Goal: Task Accomplishment & Management: Complete application form

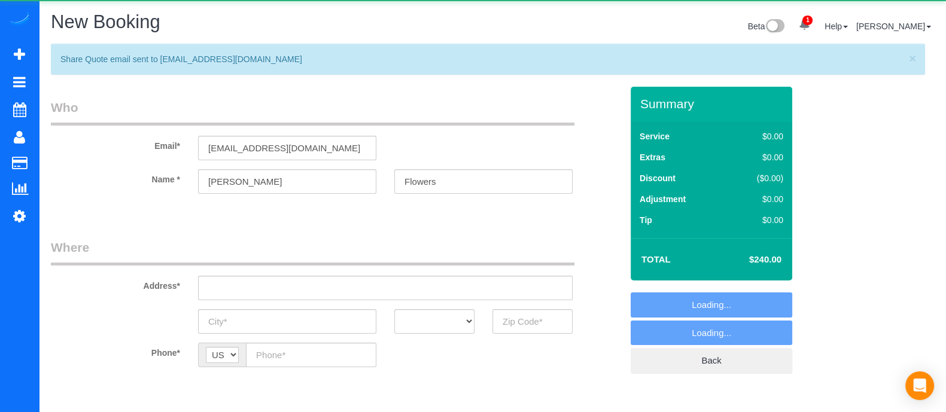
select select "object:2743"
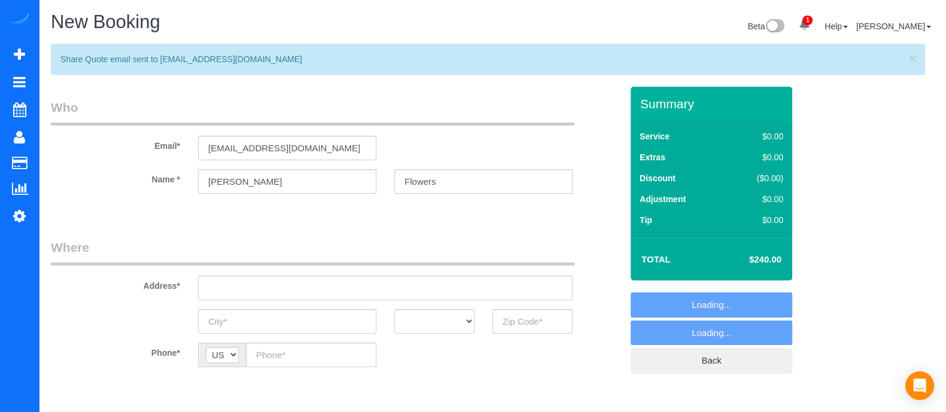
select select "2"
select select "object:2851"
drag, startPoint x: 356, startPoint y: 151, endPoint x: 129, endPoint y: 185, distance: 228.8
click at [129, 185] on sui-booking-customer "Email* [EMAIL_ADDRESS][DOMAIN_NAME] Name * [GEOGRAPHIC_DATA][PERSON_NAME]" at bounding box center [336, 152] width 571 height 107
paste input "[PERSON_NAME]"
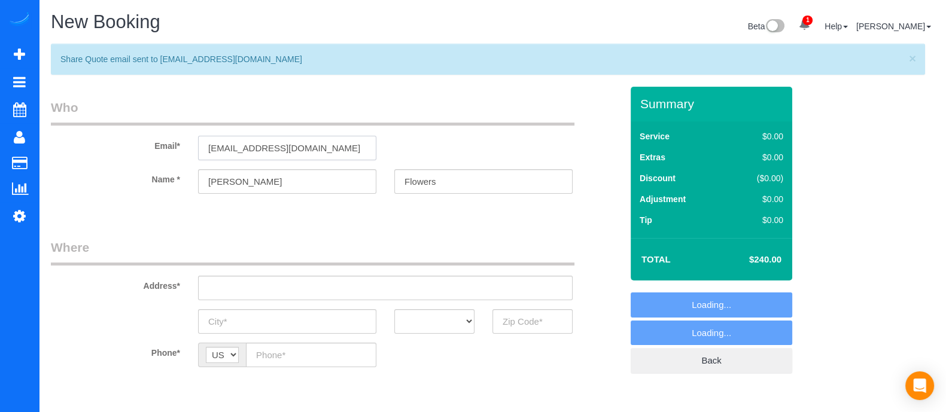
type input "[EMAIL_ADDRESS][DOMAIN_NAME]"
select select "2"
type input "[EMAIL_ADDRESS][DOMAIN_NAME]"
click at [253, 175] on input "[PERSON_NAME]" at bounding box center [287, 181] width 178 height 25
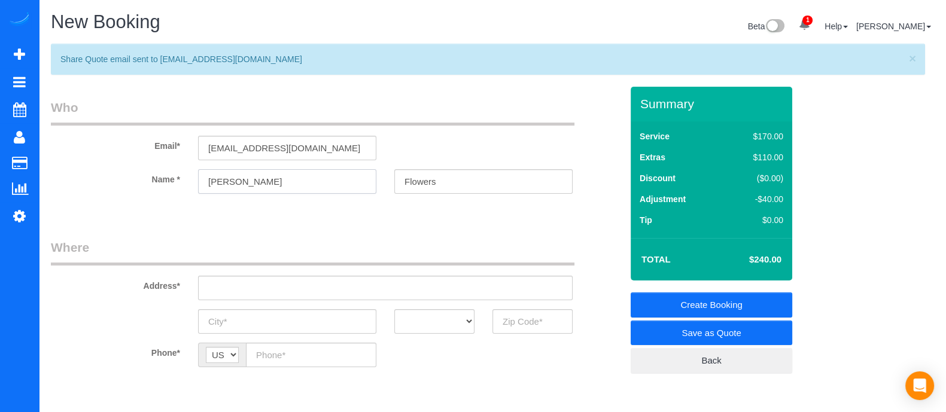
type input "[PERSON_NAME]"
click at [708, 331] on link "Save as Quote" at bounding box center [712, 333] width 162 height 25
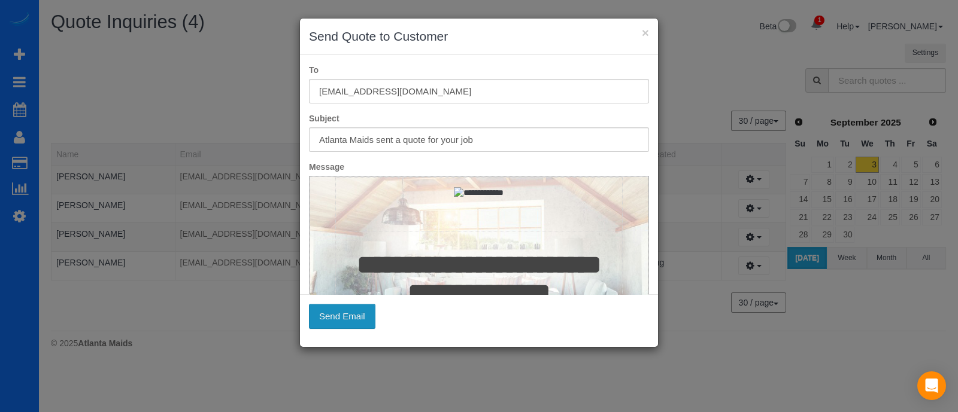
click at [338, 317] on button "Send Email" at bounding box center [342, 316] width 66 height 25
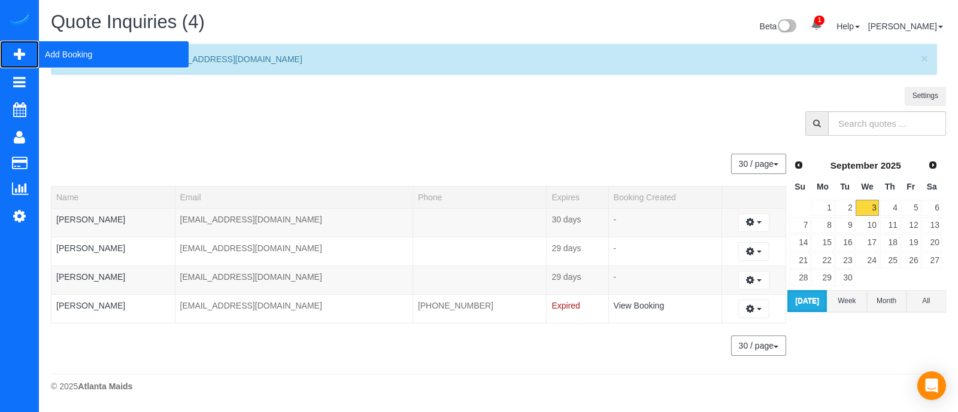
click at [55, 50] on span "Add Booking" at bounding box center [114, 55] width 150 height 28
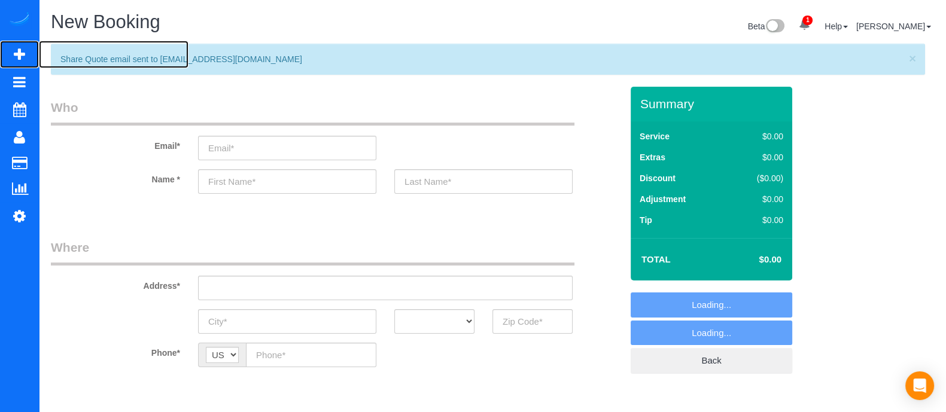
select select "object:3402"
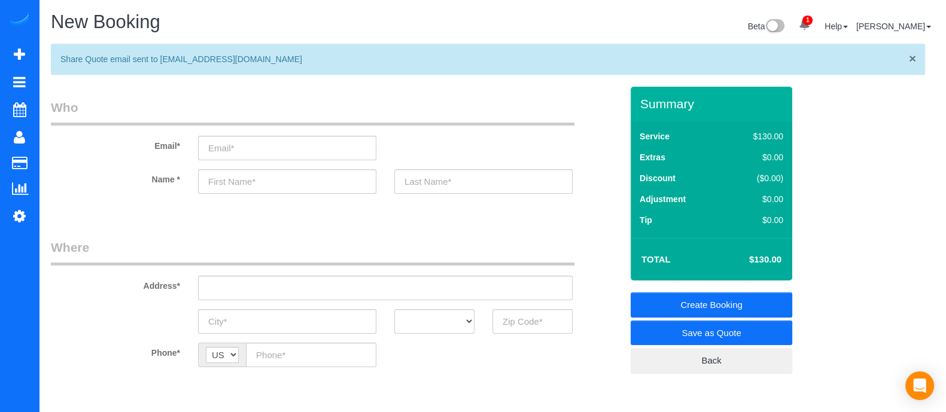
click at [913, 61] on span "×" at bounding box center [912, 58] width 7 height 14
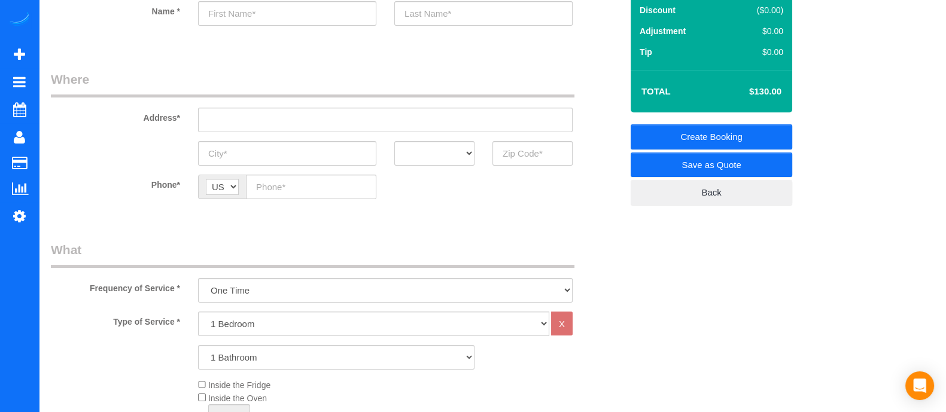
scroll to position [209, 0]
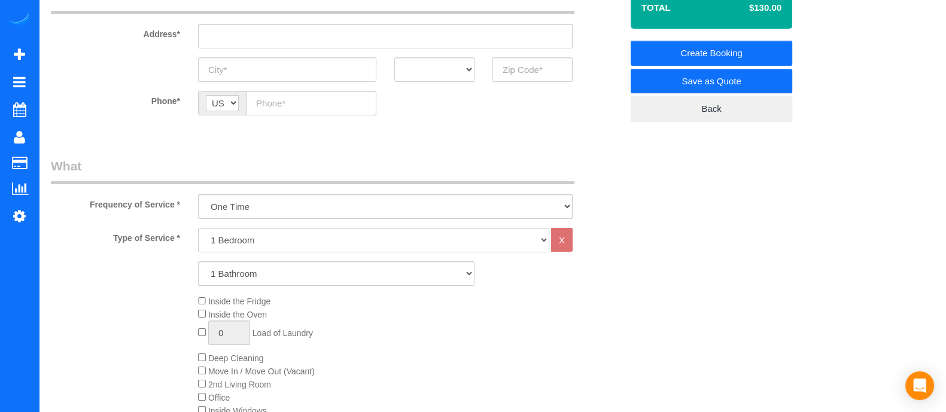
click at [197, 360] on div "Inside the Fridge Inside the Oven 0 Load of Laundry Deep Cleaning Move In / Mov…" at bounding box center [410, 385] width 442 height 180
click at [234, 274] on select "1 Bathroom 2 Bathrooms 3 Bathrooms 4 Bathrooms 5 Bathrooms 6 Bathrooms" at bounding box center [336, 274] width 277 height 25
click at [434, 123] on sui-booking-location "Phone* AF AL DZ AD AO AI AQ AG AR AM AW AU AT AZ BS BH BD BB BY BE BZ BJ BM BT …" at bounding box center [336, 108] width 571 height 34
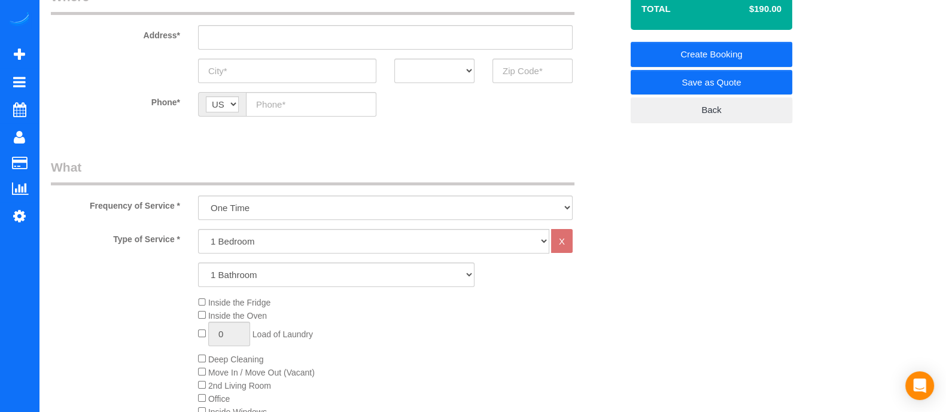
scroll to position [201, 0]
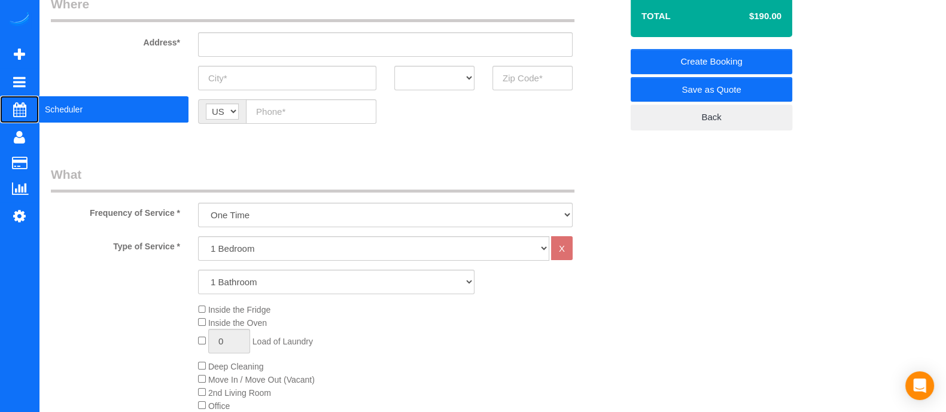
click at [77, 111] on span "Scheduler" at bounding box center [114, 110] width 150 height 28
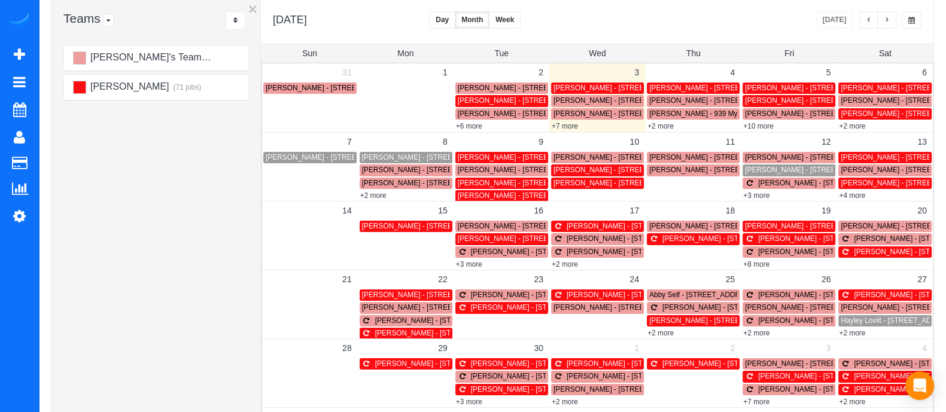
scroll to position [86, 0]
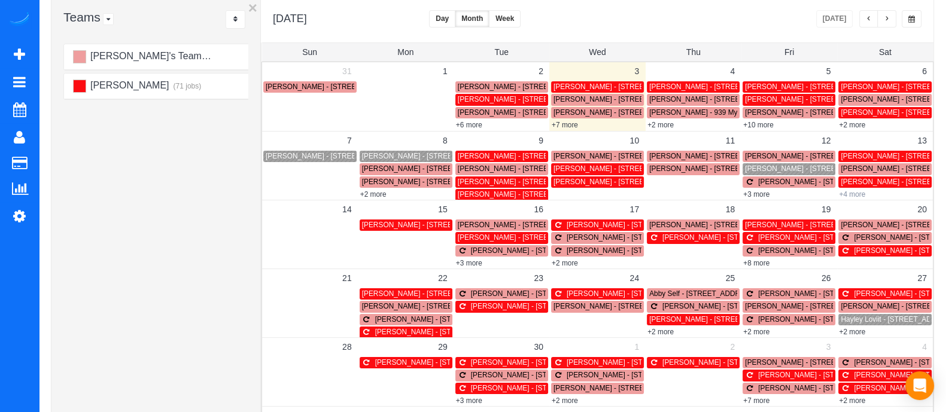
click at [857, 193] on link "+4 more" at bounding box center [852, 194] width 26 height 8
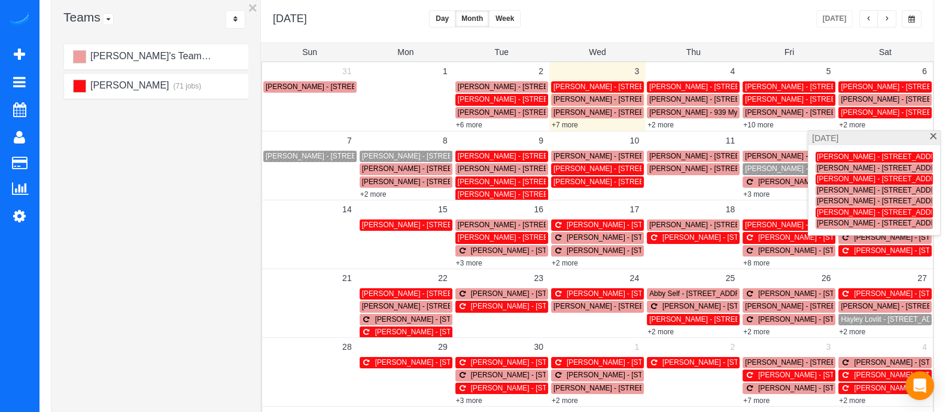
click at [936, 136] on span at bounding box center [933, 137] width 9 height 8
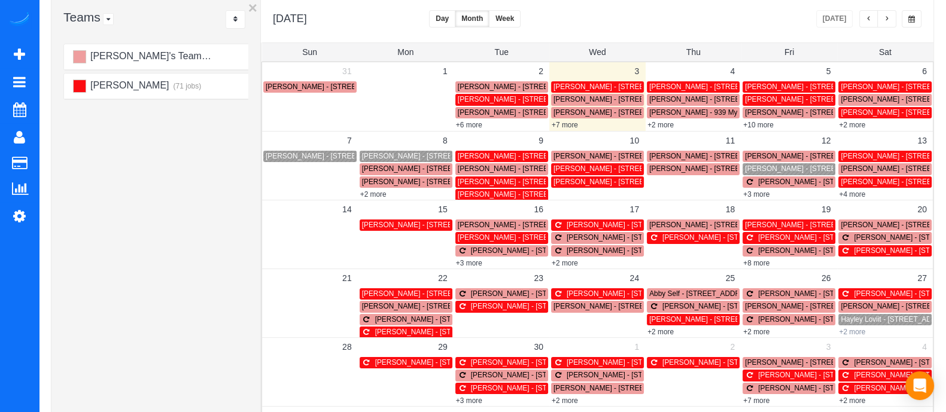
click at [854, 330] on link "+2 more" at bounding box center [852, 332] width 26 height 8
click at [757, 331] on link "+2 more" at bounding box center [756, 332] width 26 height 8
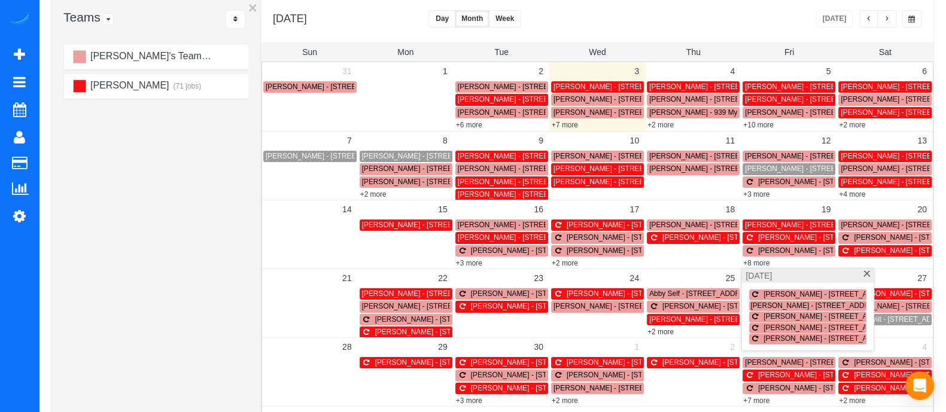
click at [866, 277] on span at bounding box center [867, 275] width 9 height 8
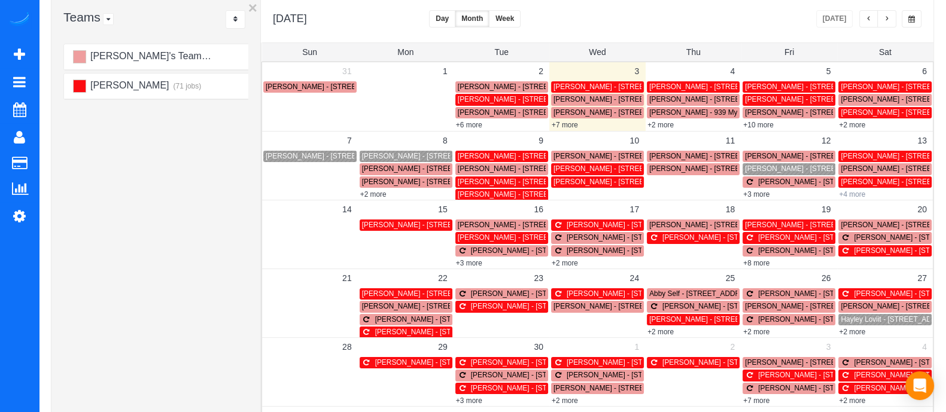
click at [858, 191] on link "+4 more" at bounding box center [852, 194] width 26 height 8
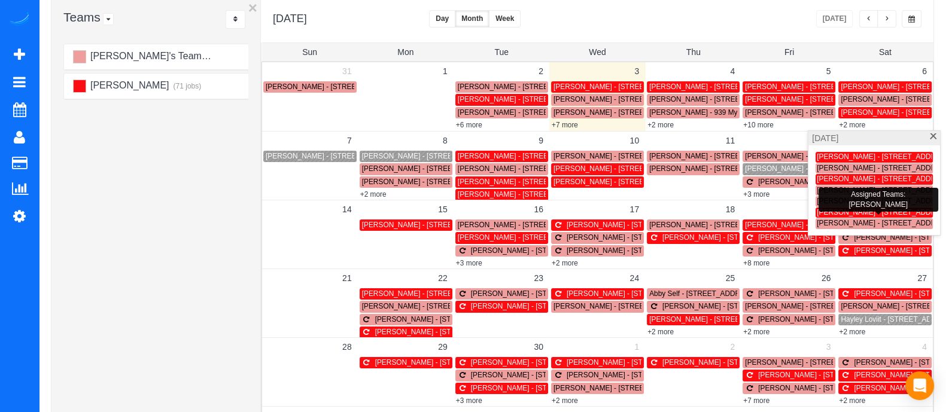
click at [851, 208] on span "[PERSON_NAME] - [STREET_ADDRESS]" at bounding box center [884, 212] width 135 height 8
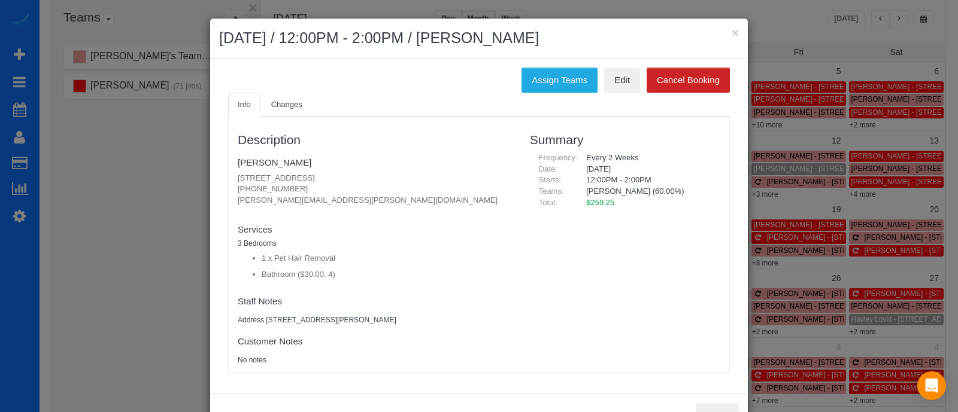
click at [826, 55] on div "× [DATE] / 12:00PM - 2:00PM / [PERSON_NAME] Assign Teams Edit Cancel Booking In…" at bounding box center [479, 206] width 958 height 412
click at [731, 31] on button "×" at bounding box center [734, 32] width 7 height 13
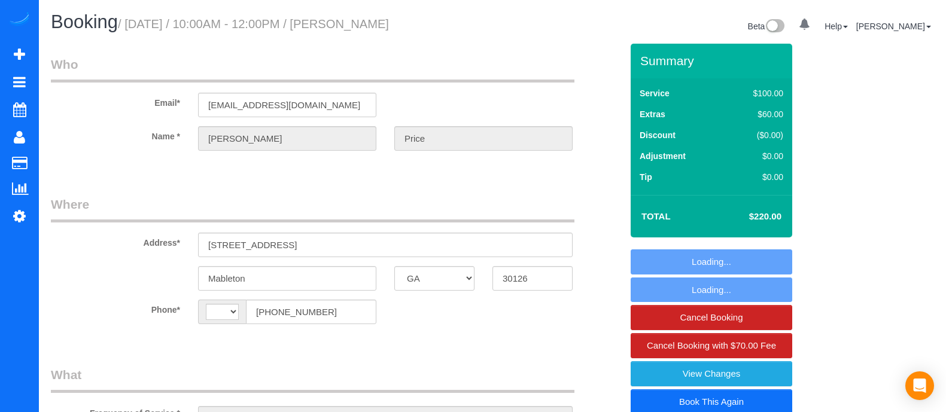
select select "GA"
select select "string:US"
select select "object:756"
select select "string:fspay-ed8c2028-44ff-4b51-b80e-782d9602d7a8"
select select "2"
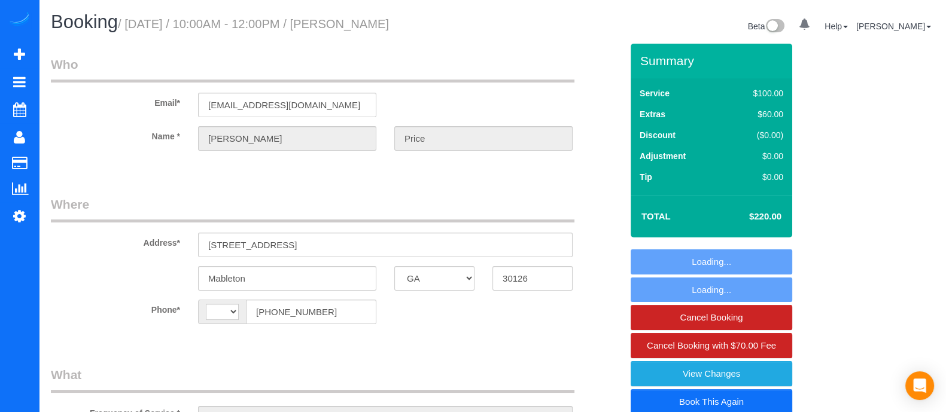
select select "spot1"
select select "number:3"
select select "number:6"
select select "object:779"
select select "2"
